Goal: Transaction & Acquisition: Purchase product/service

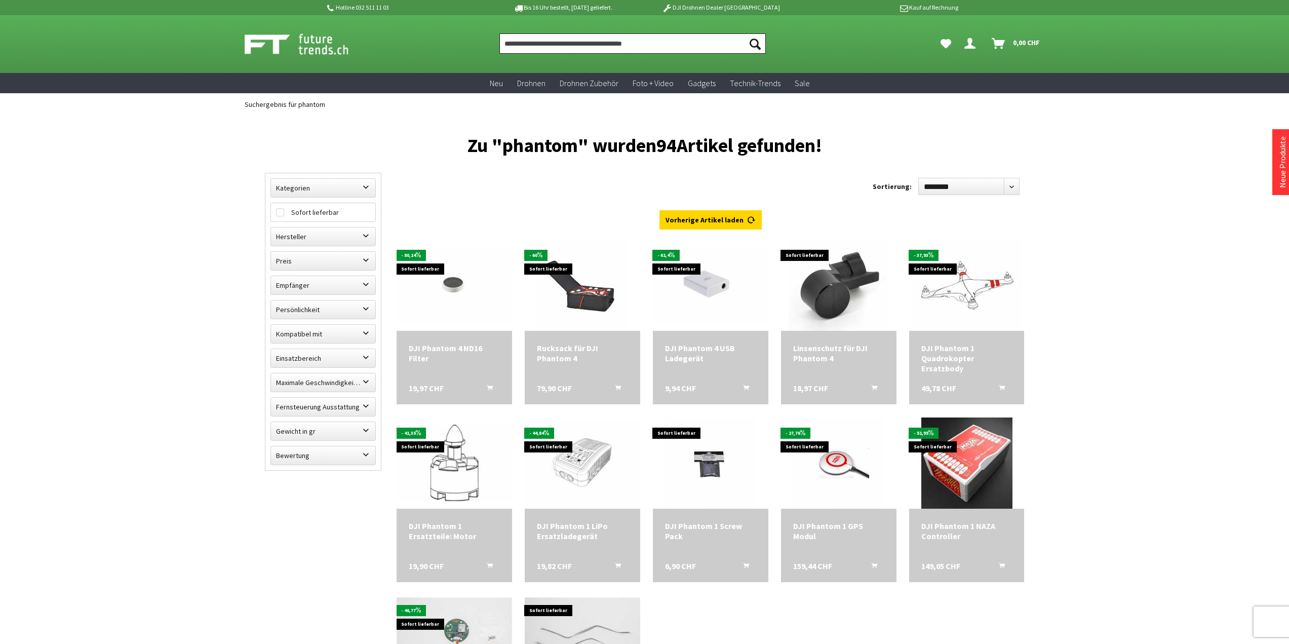
click at [592, 43] on input "Produkt, Marke, Kategorie, EAN, Artikelnummer…" at bounding box center [633, 43] width 266 height 20
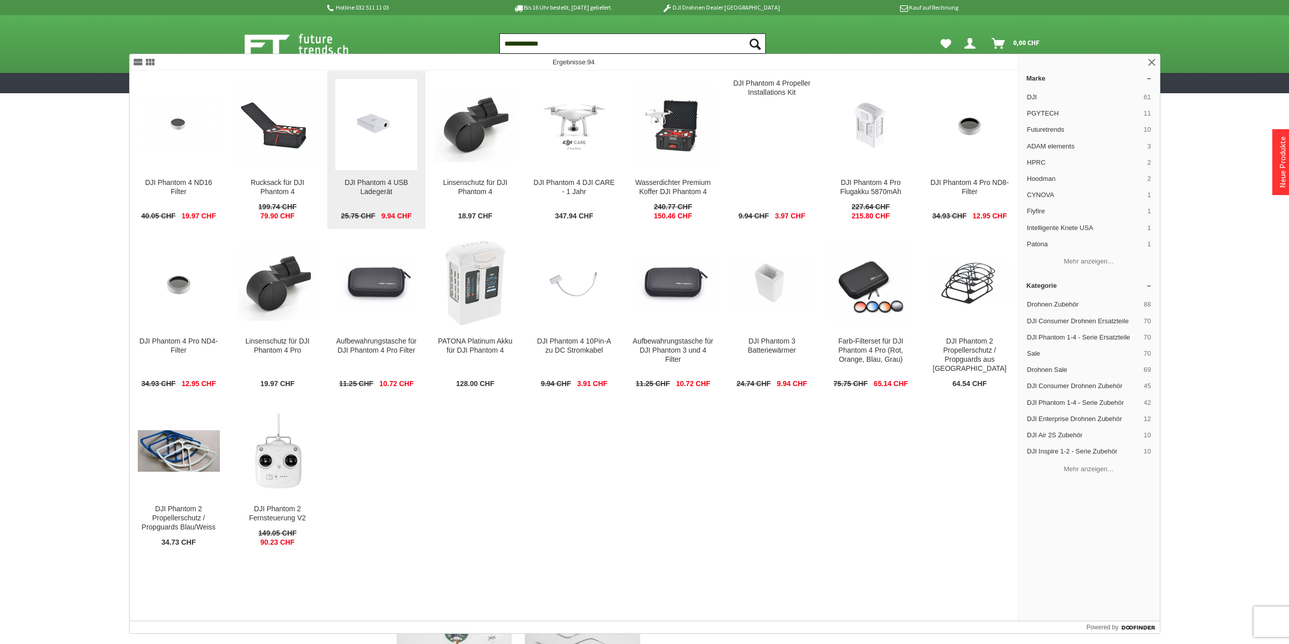
type input "**********"
click at [381, 140] on img at bounding box center [376, 124] width 82 height 55
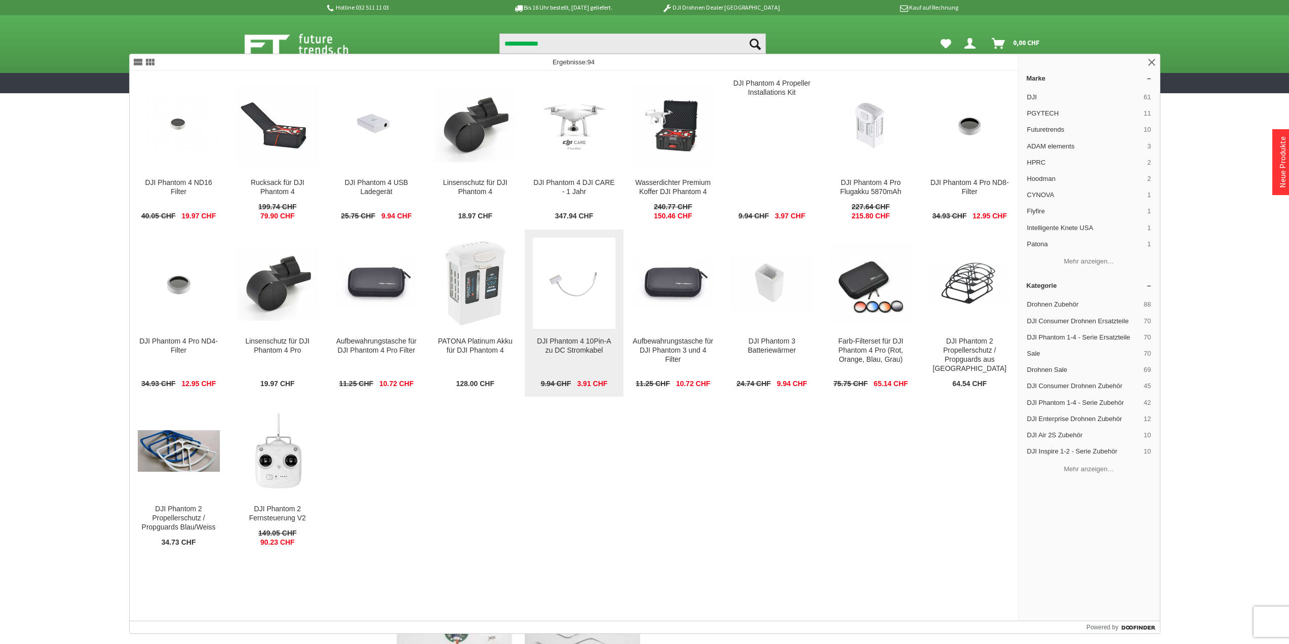
click at [564, 301] on img at bounding box center [574, 283] width 82 height 55
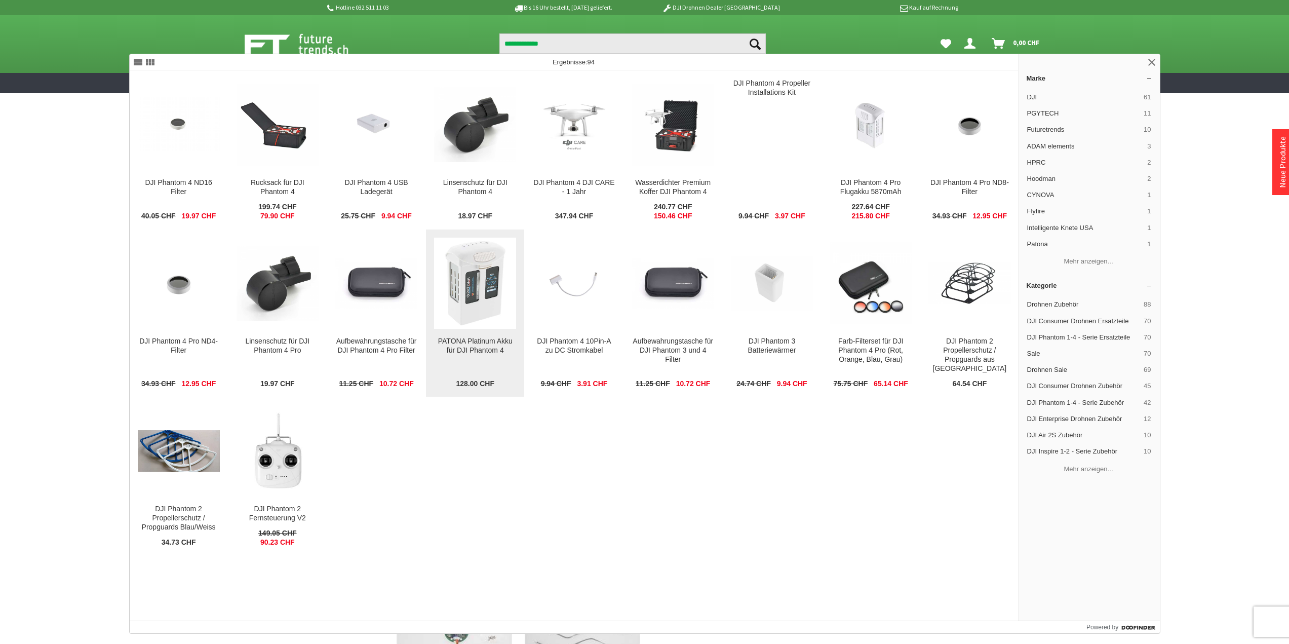
click at [478, 302] on img at bounding box center [476, 283] width 68 height 91
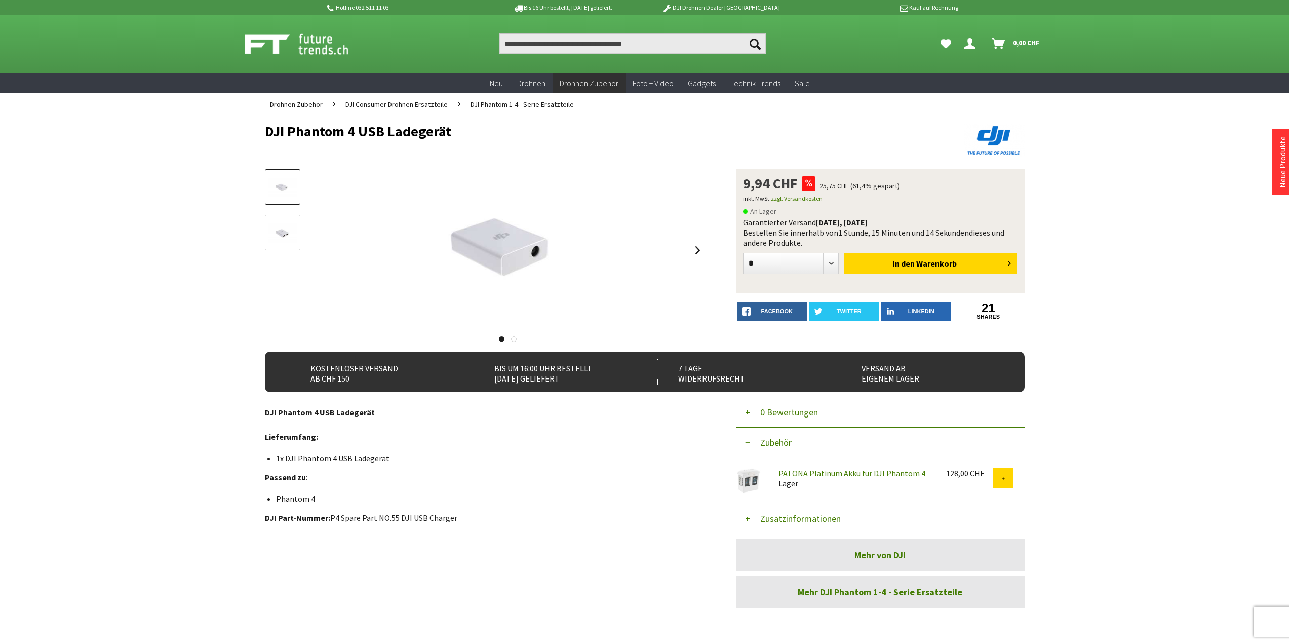
click at [285, 242] on img at bounding box center [282, 233] width 29 height 20
click at [289, 194] on img at bounding box center [282, 188] width 29 height 20
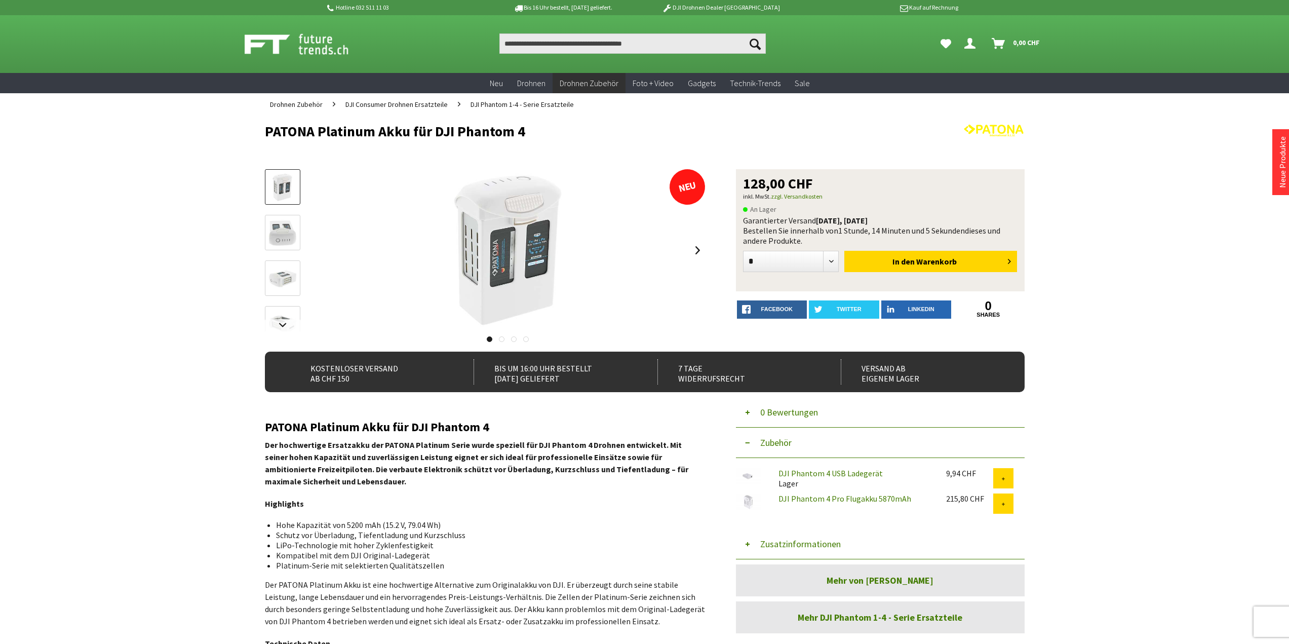
click at [275, 241] on img at bounding box center [282, 232] width 29 height 27
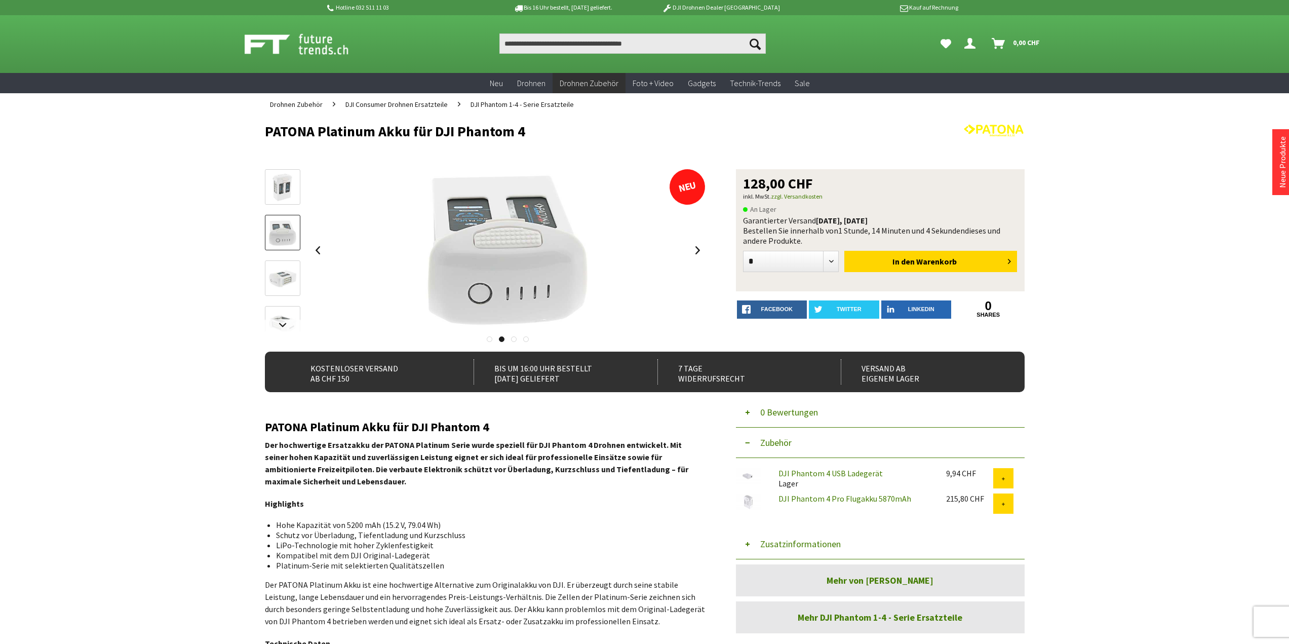
click at [285, 277] on img at bounding box center [282, 278] width 29 height 19
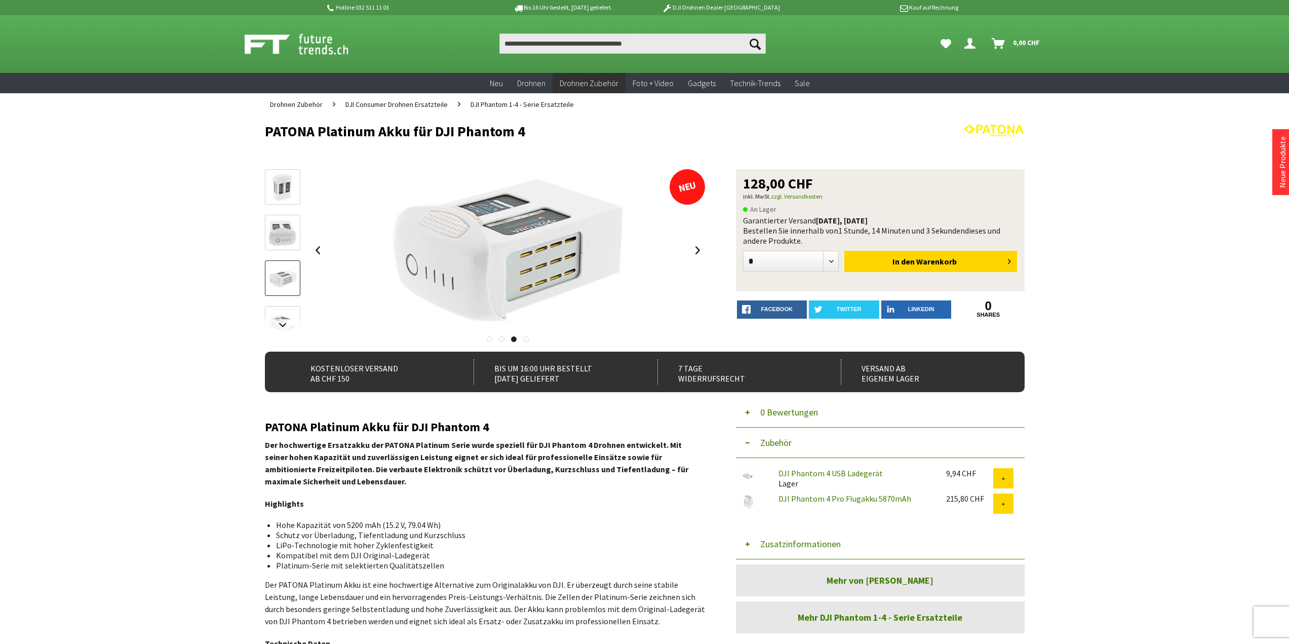
click at [283, 310] on link at bounding box center [282, 323] width 35 height 35
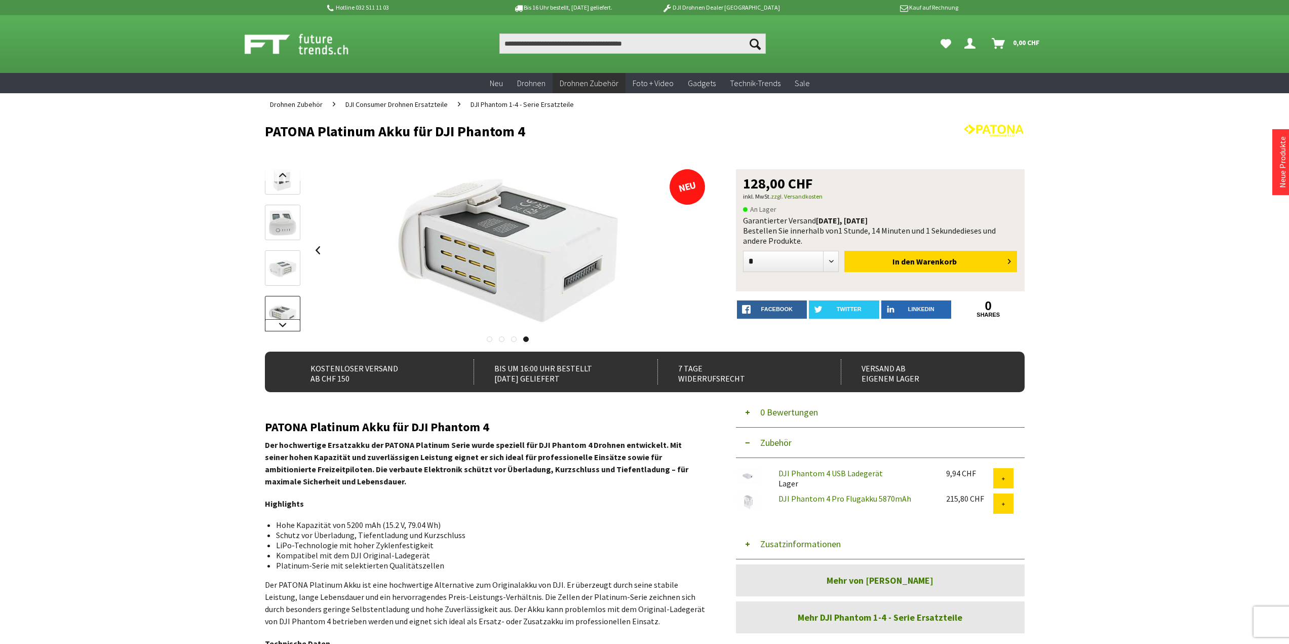
click at [287, 326] on link at bounding box center [282, 325] width 35 height 12
click at [287, 326] on div at bounding box center [282, 242] width 35 height 182
click at [287, 326] on div at bounding box center [282, 240] width 35 height 182
click at [283, 305] on img at bounding box center [282, 304] width 29 height 20
